Goal: Task Accomplishment & Management: Use online tool/utility

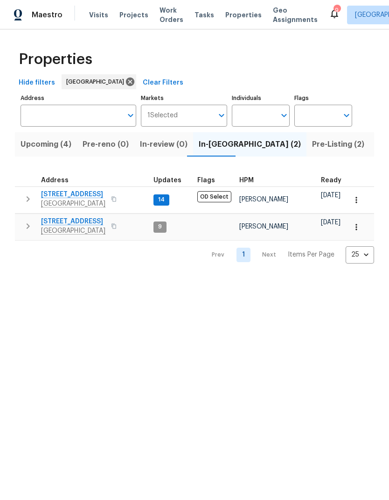
click at [54, 224] on span "[STREET_ADDRESS]" at bounding box center [73, 221] width 64 height 9
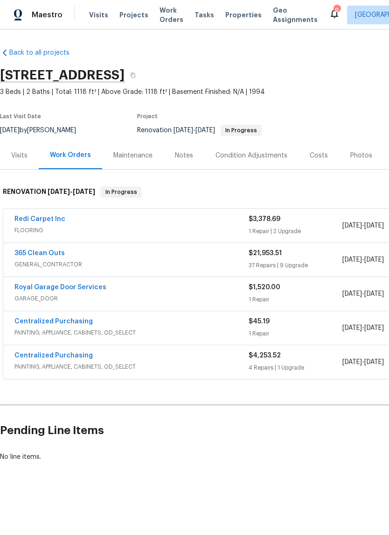
click at [22, 254] on link "365 Clean Outs" at bounding box center [39, 253] width 50 height 7
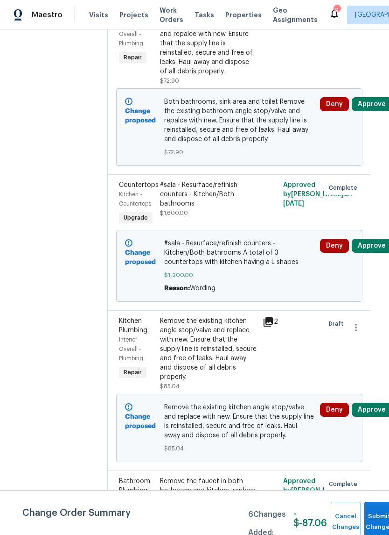
scroll to position [322, 3]
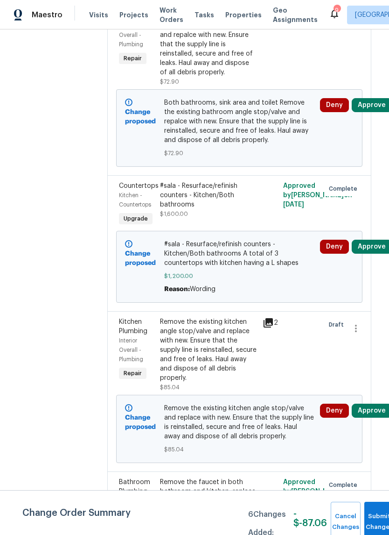
click at [248, 197] on div "#sala - Resurface/refinish counters - Kitchen/Both bathrooms" at bounding box center [208, 195] width 97 height 28
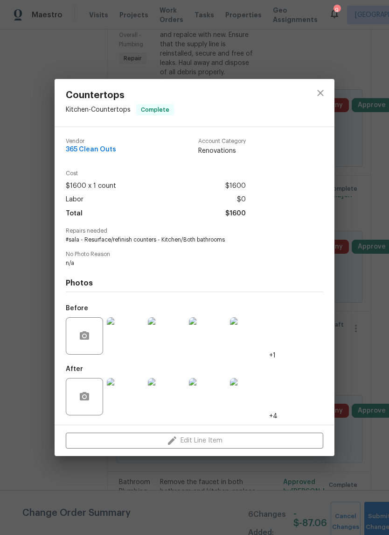
click at [205, 446] on div "Edit Line Item" at bounding box center [195, 440] width 280 height 31
click at [322, 85] on button "close" at bounding box center [321, 93] width 22 height 22
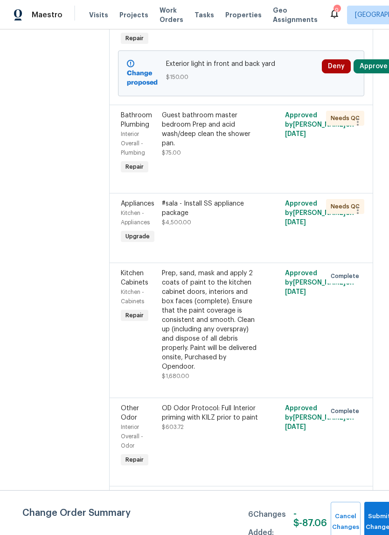
scroll to position [982, 0]
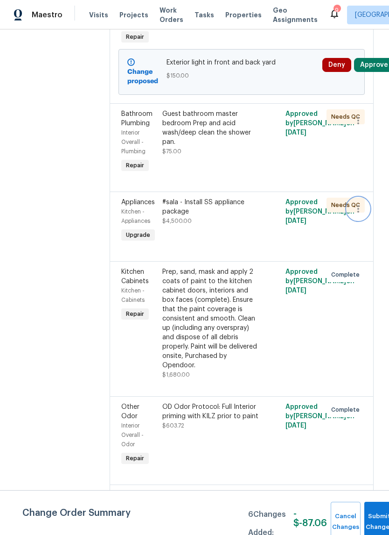
click at [357, 214] on icon "button" at bounding box center [358, 208] width 11 height 11
click at [366, 219] on li "Cancel" at bounding box center [364, 216] width 36 height 15
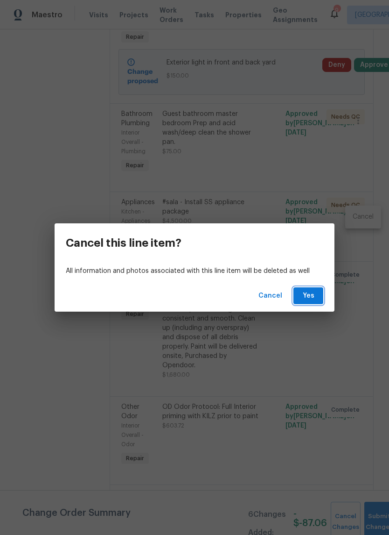
click at [312, 295] on span "Yes" at bounding box center [308, 296] width 15 height 12
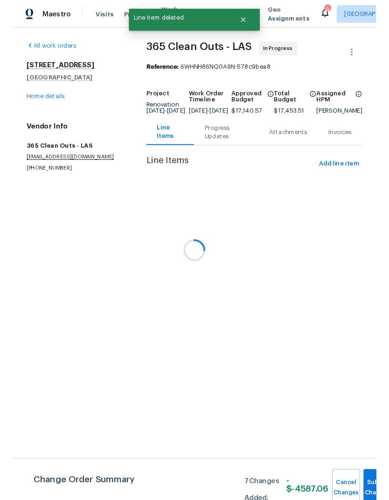
scroll to position [0, 0]
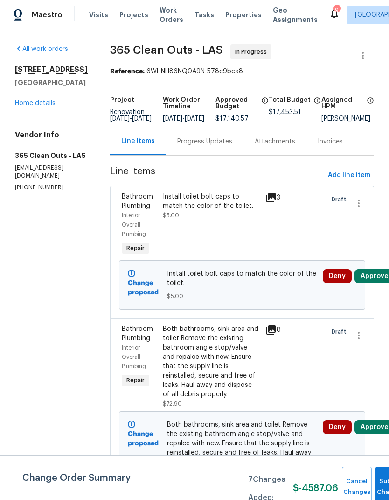
click at [22, 106] on link "Home details" at bounding box center [35, 103] width 41 height 7
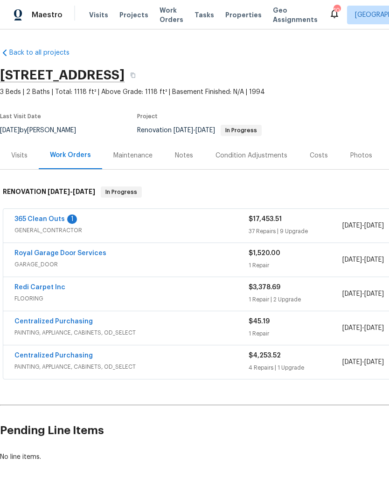
click at [168, 161] on div "Notes" at bounding box center [184, 156] width 41 height 28
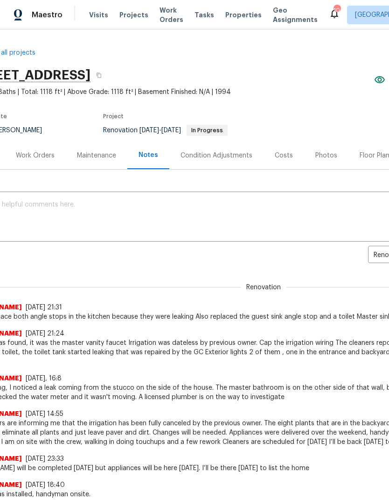
scroll to position [0, 34]
click at [377, 158] on div "Floor Plans" at bounding box center [376, 155] width 33 height 9
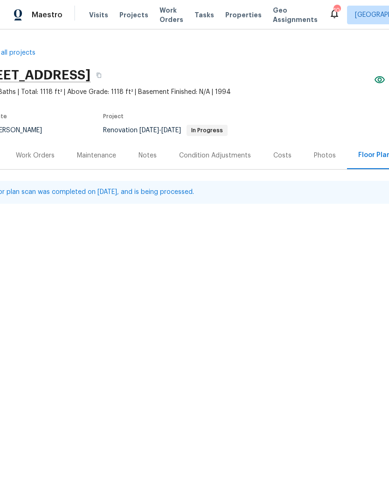
click at [322, 150] on div "Photos" at bounding box center [325, 156] width 44 height 28
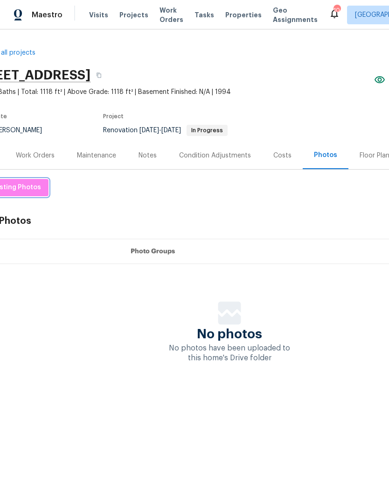
click at [16, 191] on span "Reset Listing Photos" at bounding box center [7, 188] width 68 height 12
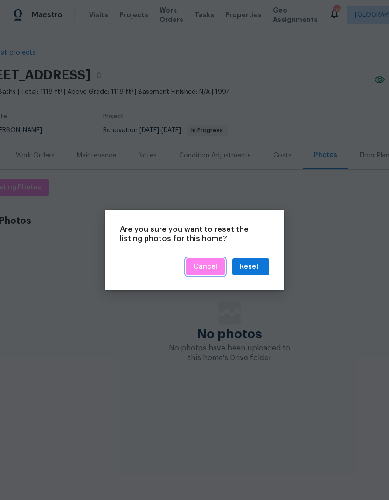
click at [213, 268] on span "Cancel" at bounding box center [206, 267] width 24 height 12
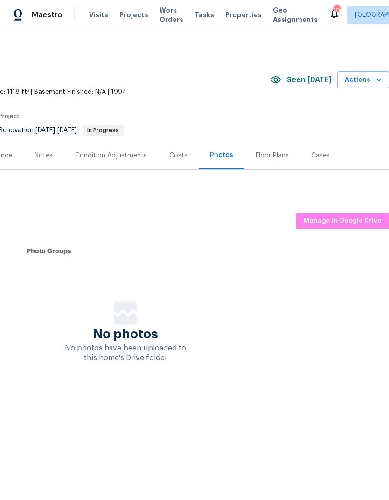
scroll to position [0, 138]
click at [362, 220] on span "Manage in Google Drive" at bounding box center [343, 221] width 78 height 12
